Goal: Task Accomplishment & Management: Use online tool/utility

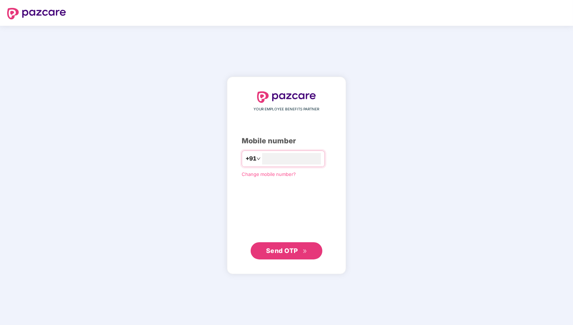
type input "**********"
click at [288, 253] on span "Send OTP" at bounding box center [282, 251] width 32 height 8
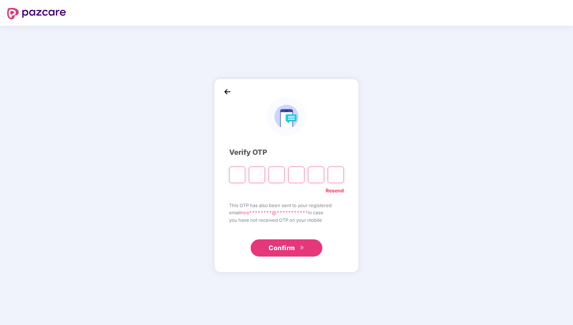
paste input "*"
type input "*"
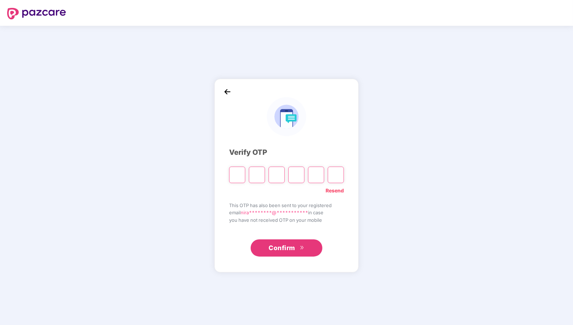
type input "*"
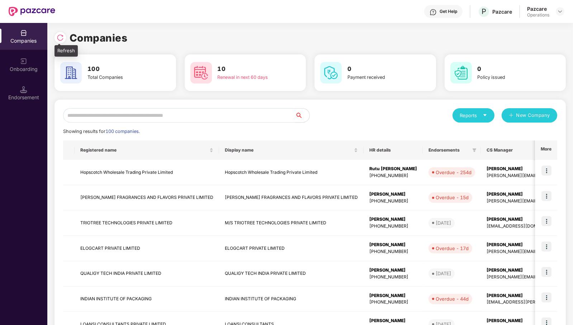
click at [60, 37] on img at bounding box center [60, 37] width 7 height 7
